Goal: Find specific page/section: Find specific page/section

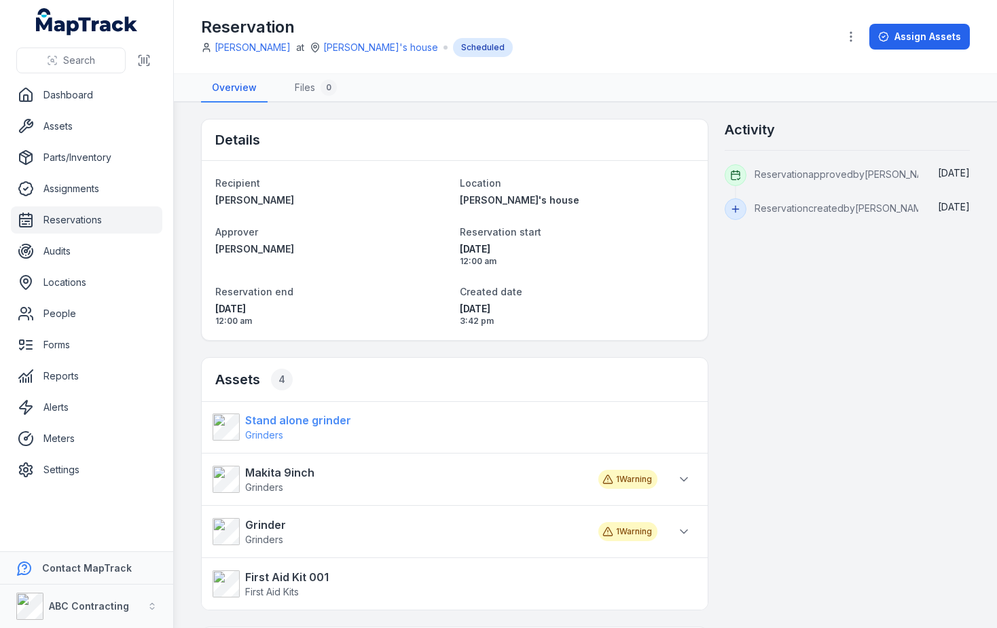
click at [285, 420] on strong "Stand alone grinder" at bounding box center [298, 420] width 106 height 16
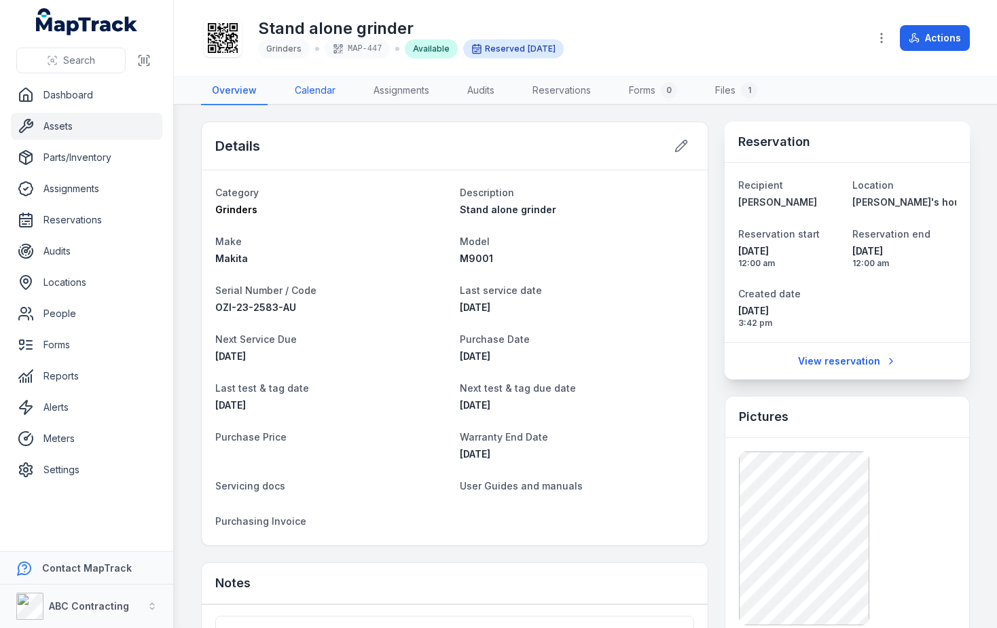
click at [330, 91] on link "Calendar" at bounding box center [315, 91] width 62 height 29
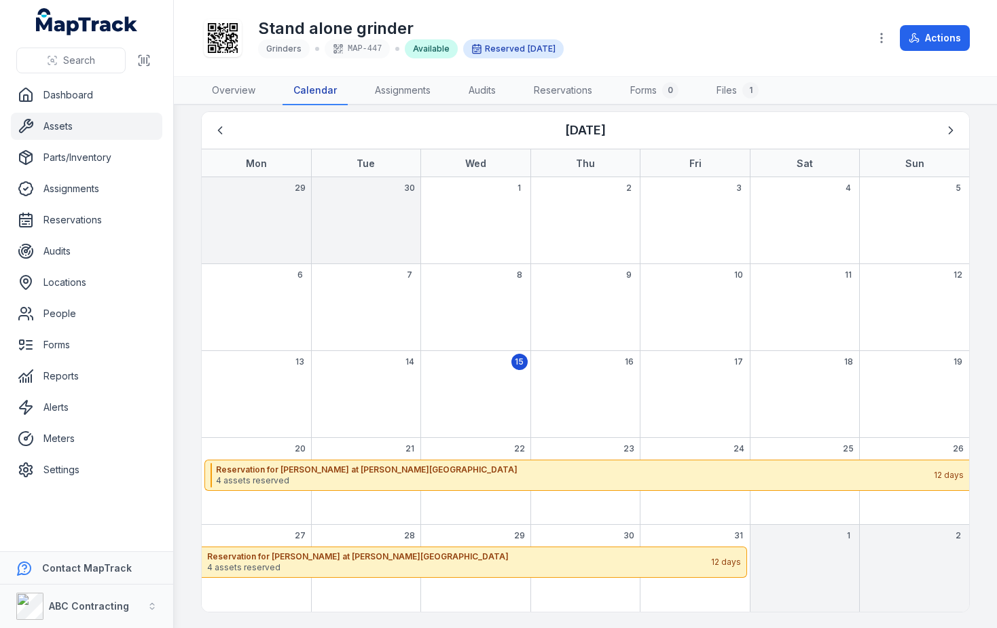
scroll to position [11, 0]
click at [136, 126] on link "Assets" at bounding box center [86, 126] width 151 height 27
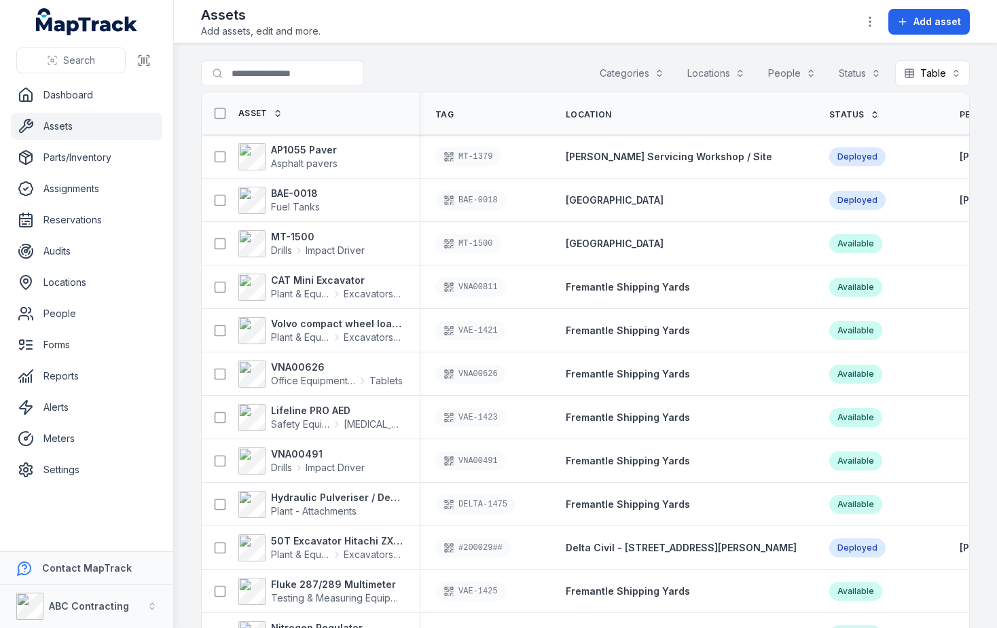
click at [602, 76] on div "Categories" at bounding box center [632, 73] width 82 height 26
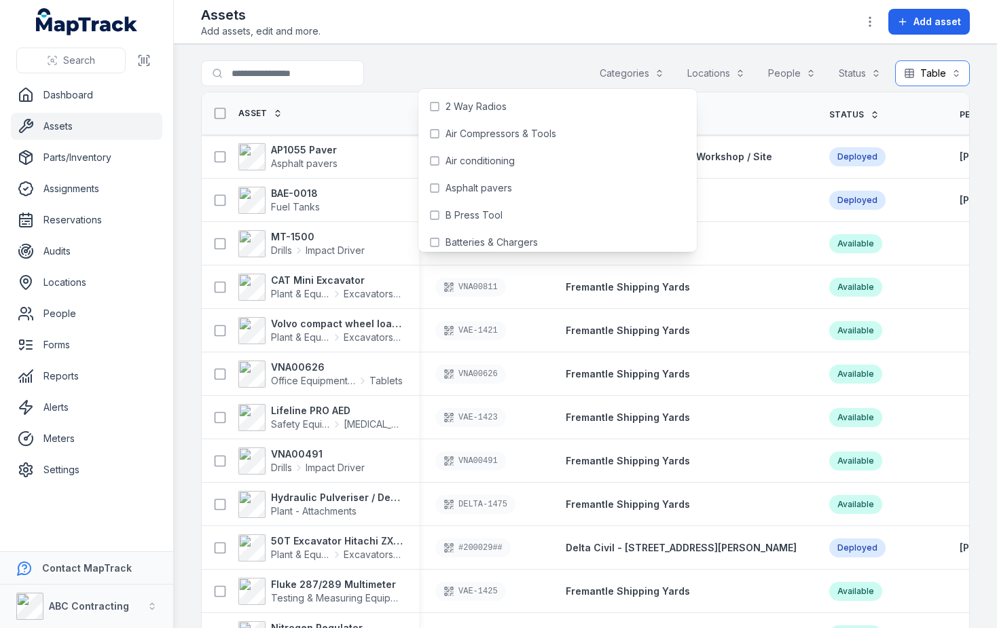
click at [914, 75] on button "Table *****" at bounding box center [932, 73] width 75 height 26
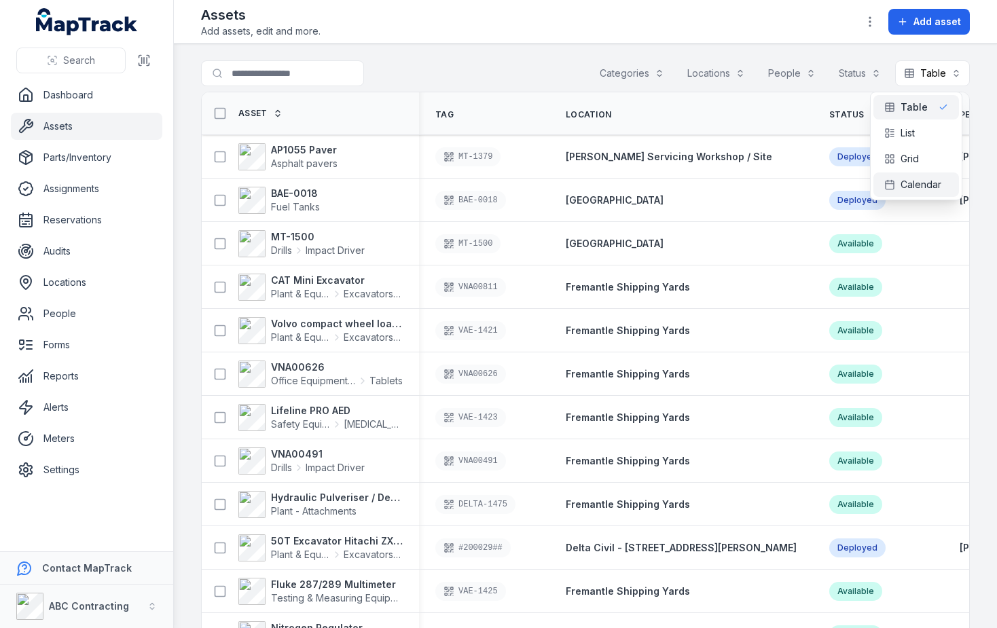
click at [908, 186] on span "Calendar" at bounding box center [920, 185] width 41 height 14
